Goal: Entertainment & Leisure: Consume media (video, audio)

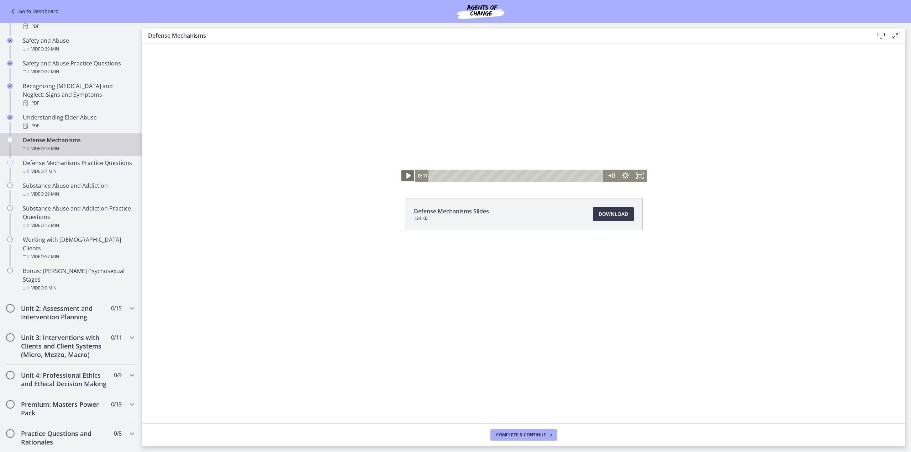
click at [404, 172] on icon "Play Video" at bounding box center [408, 176] width 17 height 15
click at [405, 178] on icon "Pause" at bounding box center [408, 176] width 14 height 12
click at [437, 174] on div "0:19" at bounding box center [517, 176] width 167 height 12
click at [408, 178] on icon "Play Video" at bounding box center [409, 176] width 14 height 12
click at [401, 170] on button "Pause" at bounding box center [408, 176] width 14 height 12
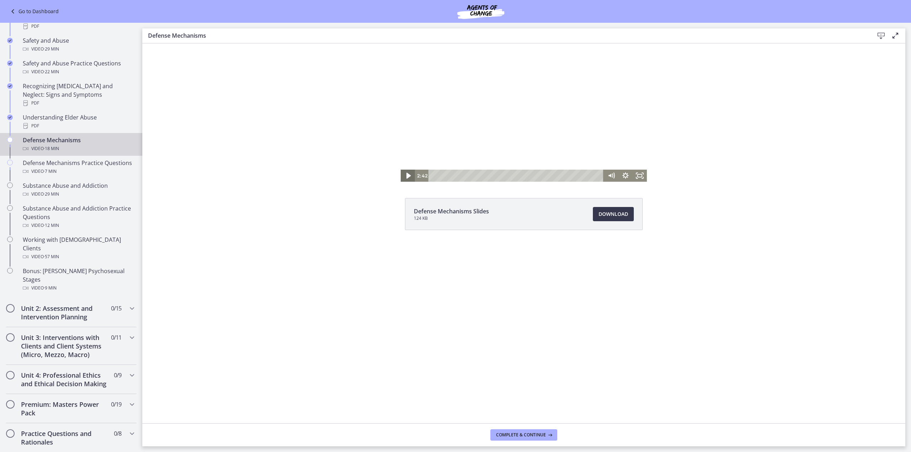
click at [407, 178] on icon "Play Video" at bounding box center [408, 176] width 17 height 15
click at [504, 178] on div "7:29" at bounding box center [517, 176] width 167 height 12
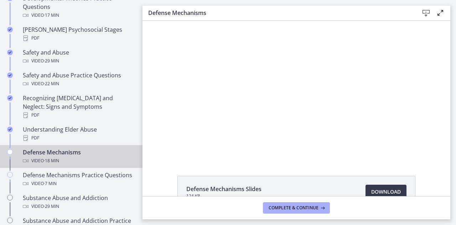
scroll to position [302, 0]
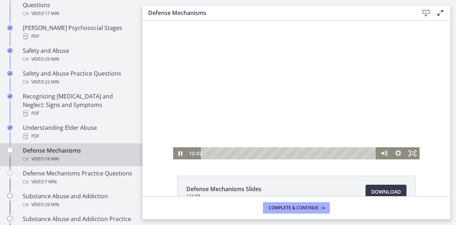
click at [379, 107] on div at bounding box center [296, 90] width 246 height 138
